Goal: Information Seeking & Learning: Find specific fact

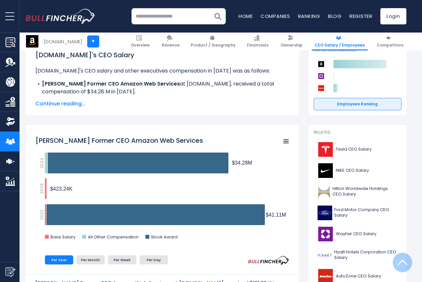
scroll to position [103, 0]
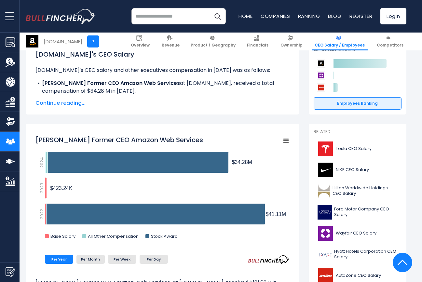
click at [54, 102] on span "Continue reading..." at bounding box center [162, 103] width 254 height 8
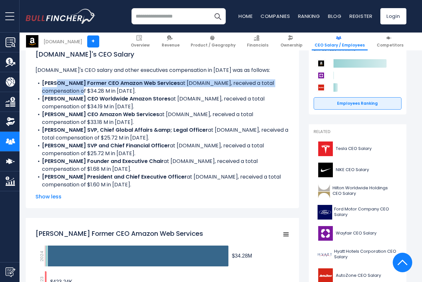
drag, startPoint x: 60, startPoint y: 84, endPoint x: 88, endPoint y: 90, distance: 28.2
click at [87, 90] on li "[PERSON_NAME] Former CEO Amazon Web Services at [DOMAIN_NAME], received a total…" at bounding box center [162, 87] width 254 height 16
click at [88, 90] on li "[PERSON_NAME] Former CEO Amazon Web Services at [DOMAIN_NAME], received a total…" at bounding box center [162, 87] width 254 height 16
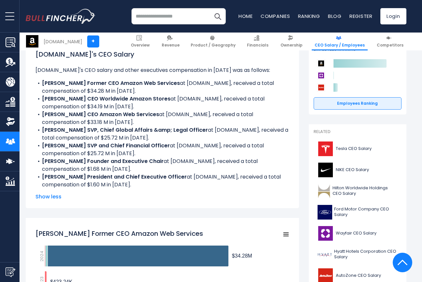
click at [89, 90] on li "[PERSON_NAME] Former CEO Amazon Web Services at [DOMAIN_NAME], received a total…" at bounding box center [162, 87] width 254 height 16
drag, startPoint x: 89, startPoint y: 90, endPoint x: 107, endPoint y: 95, distance: 18.7
click at [107, 95] on li "[PERSON_NAME] Former CEO Amazon Web Services at [DOMAIN_NAME], received a total…" at bounding box center [162, 87] width 254 height 16
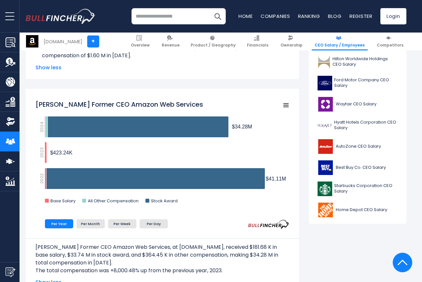
scroll to position [226, 0]
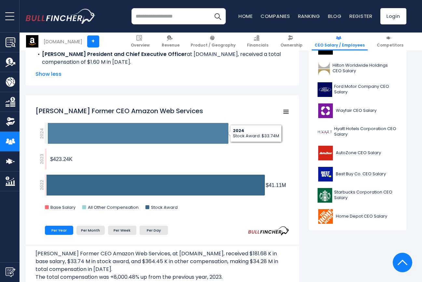
click at [91, 140] on icon "Adam N. Selipsky Former CEO Amazon Web Services" at bounding box center [138, 133] width 181 height 21
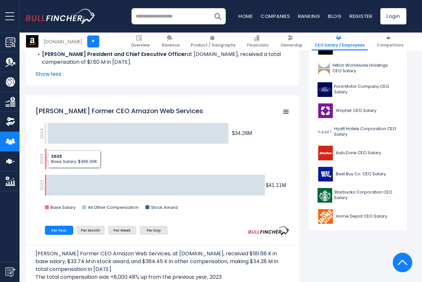
drag, startPoint x: 46, startPoint y: 162, endPoint x: 46, endPoint y: 171, distance: 8.8
click at [46, 171] on icon "Created with Highcharts 12.1.2 Chart context menu [PERSON_NAME] Former CEO Amaz…" at bounding box center [162, 160] width 254 height 114
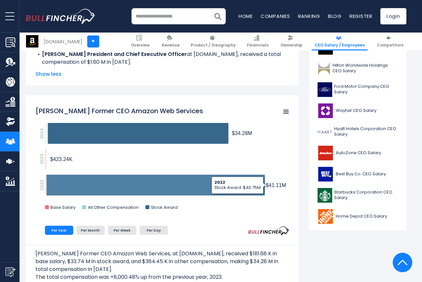
drag, startPoint x: 71, startPoint y: 185, endPoint x: 68, endPoint y: 172, distance: 13.7
click at [68, 174] on icon "Created with Highcharts 12.1.2 Chart context menu [PERSON_NAME] Former CEO Amaz…" at bounding box center [162, 160] width 254 height 114
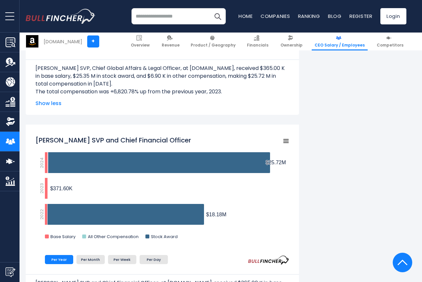
scroll to position [1047, 0]
